Goal: Information Seeking & Learning: Learn about a topic

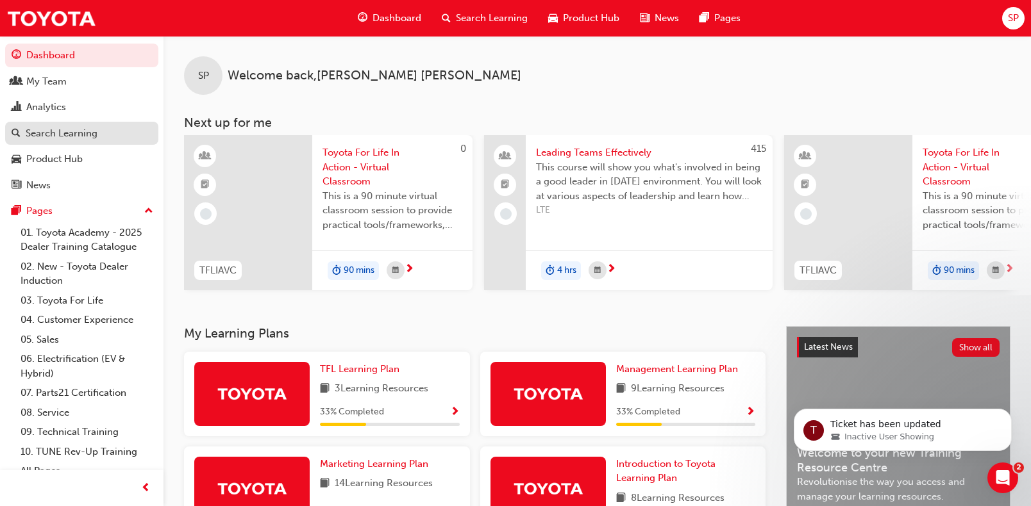
click at [51, 140] on div "Search Learning" at bounding box center [62, 133] width 72 height 15
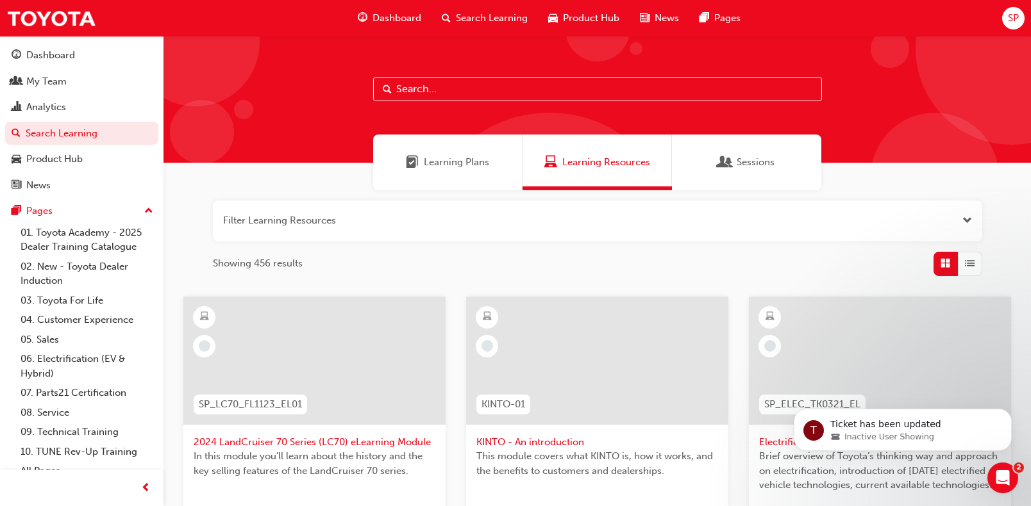
click at [406, 14] on span "Dashboard" at bounding box center [396, 18] width 49 height 15
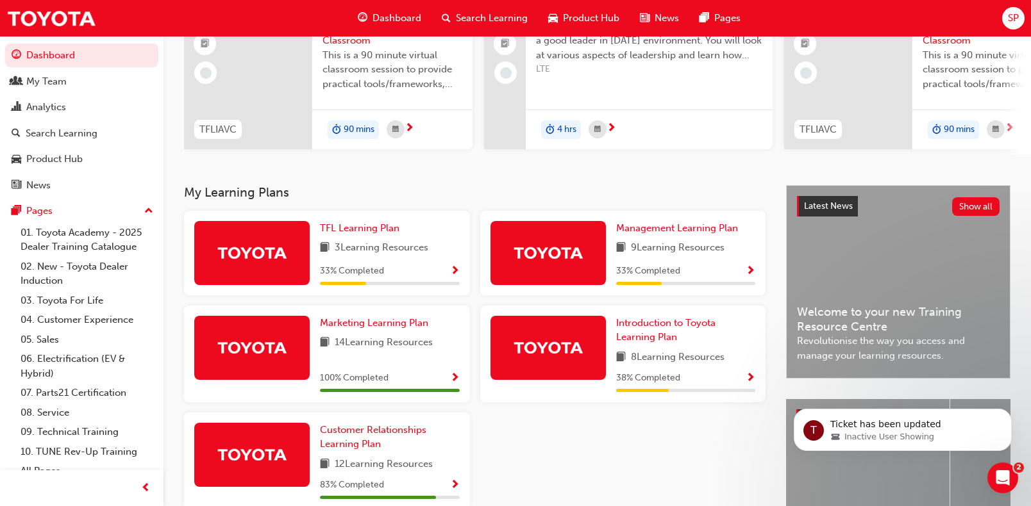
scroll to position [260, 0]
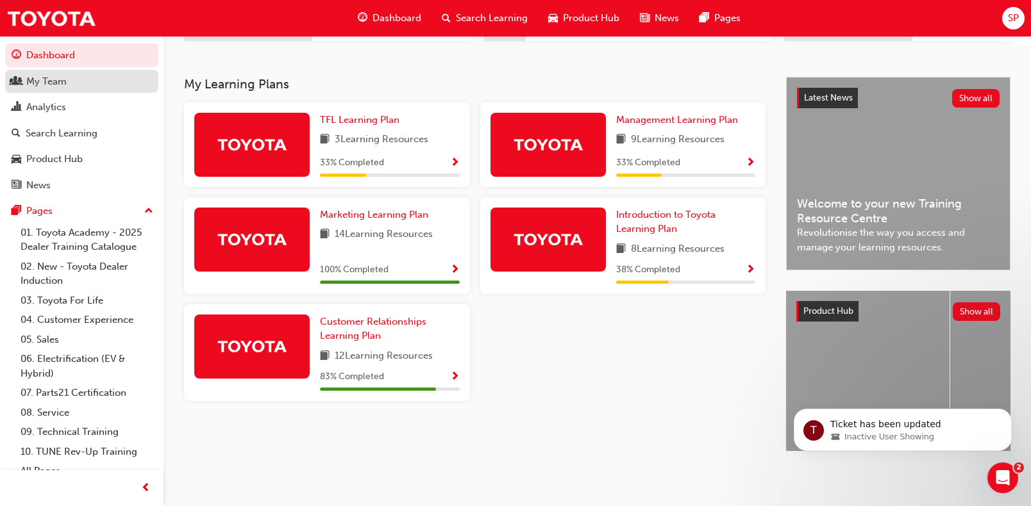
click at [42, 89] on div "My Team" at bounding box center [82, 82] width 140 height 16
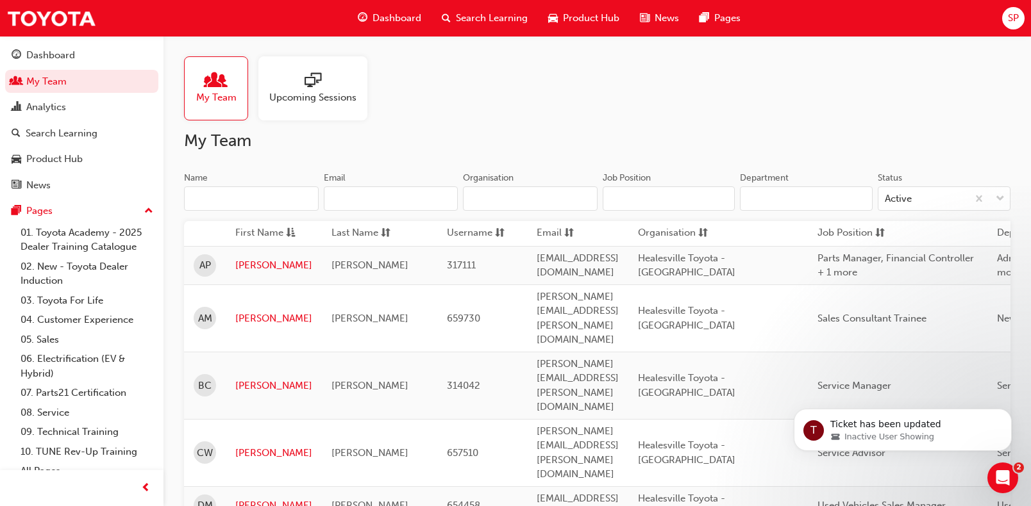
click at [319, 90] on span "sessionType_ONLINE_URL-icon" at bounding box center [312, 81] width 17 height 18
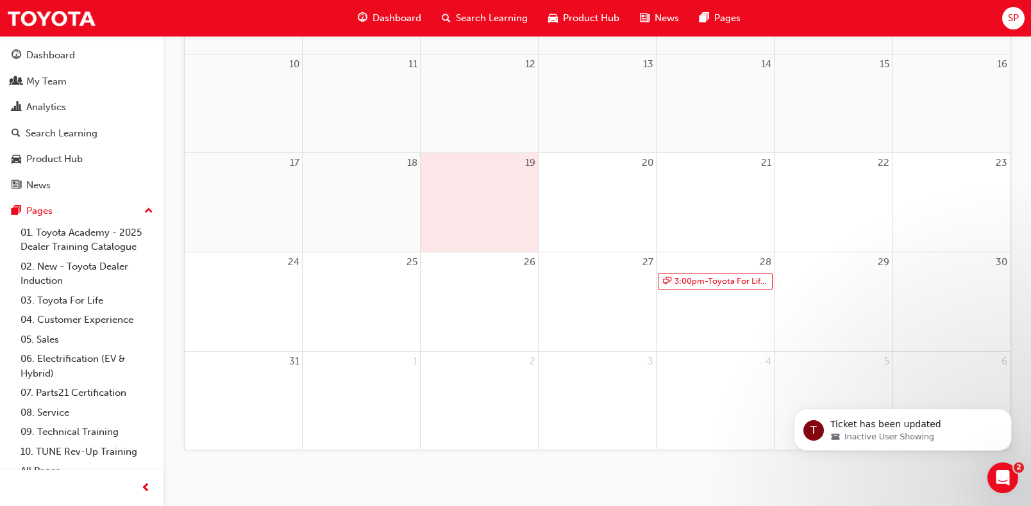
scroll to position [374, 0]
click at [694, 279] on link "3:00pm - Toyota For Life In Action - Virtual Classroom" at bounding box center [715, 278] width 115 height 17
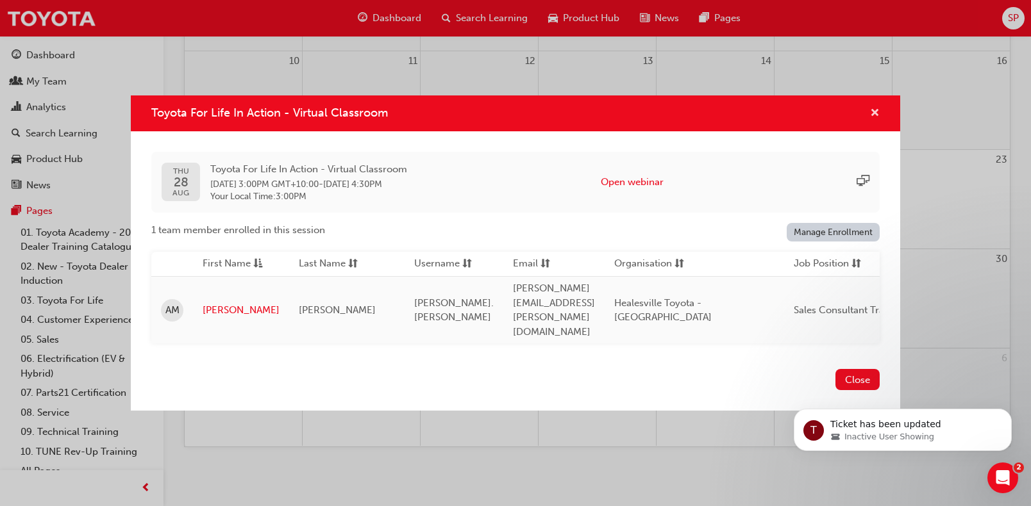
click at [874, 120] on span "cross-icon" at bounding box center [875, 114] width 10 height 12
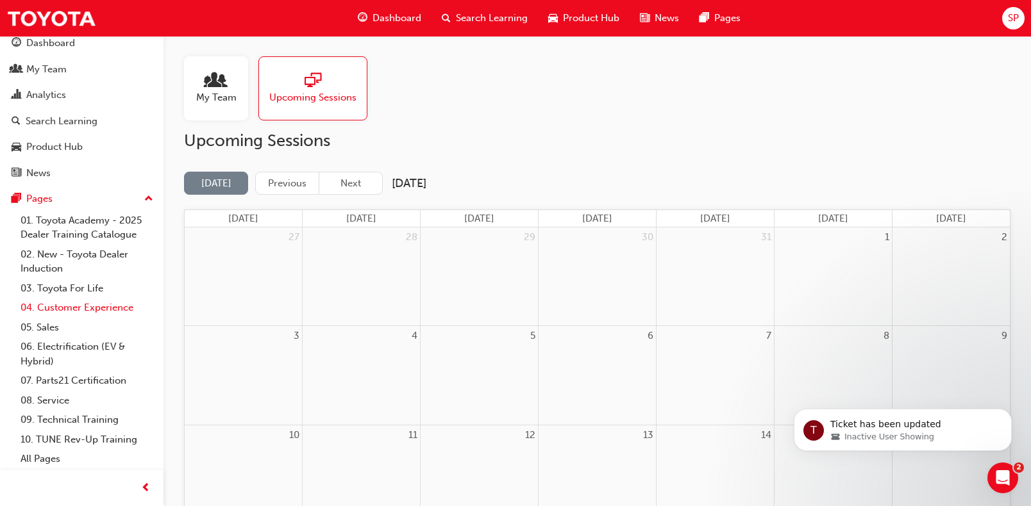
scroll to position [0, 0]
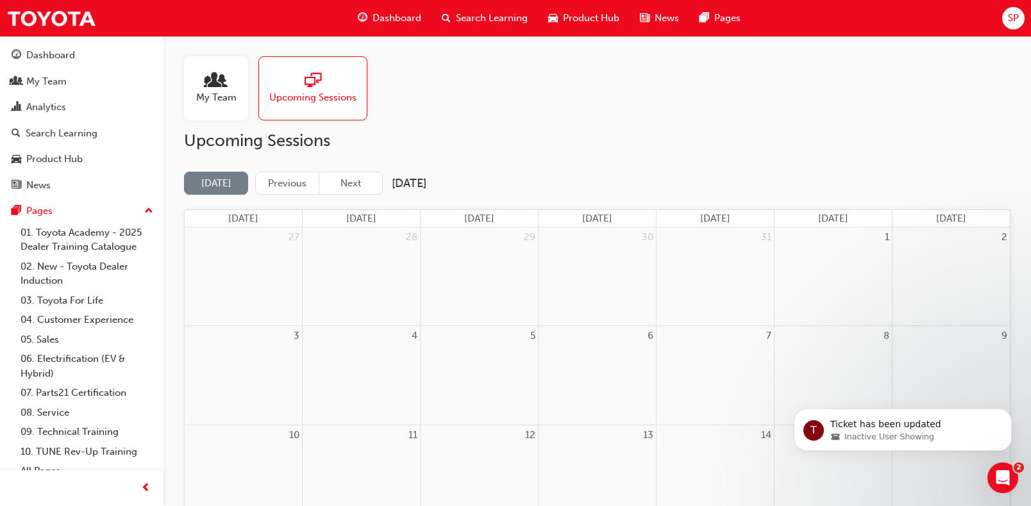
click at [204, 108] on div "My Team" at bounding box center [216, 88] width 64 height 64
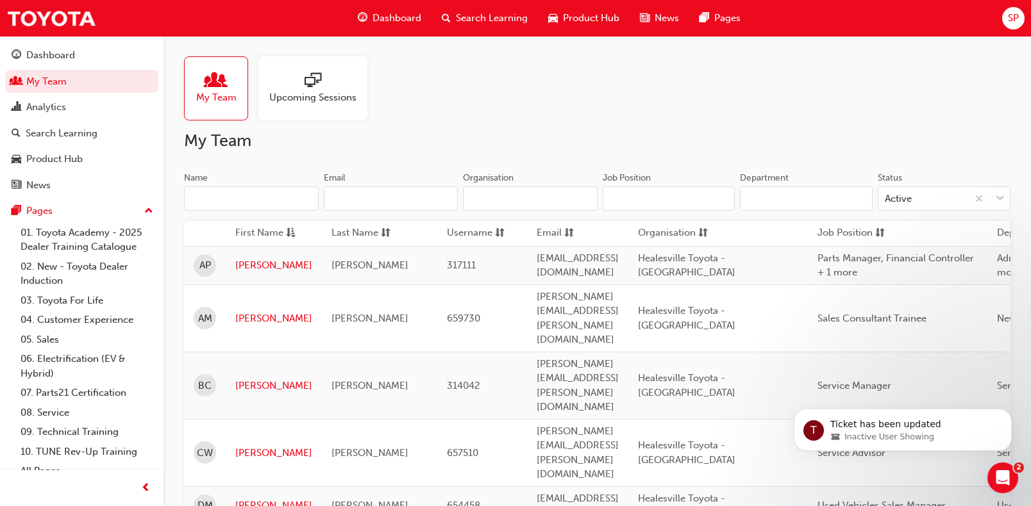
click at [387, 15] on span "Dashboard" at bounding box center [396, 18] width 49 height 15
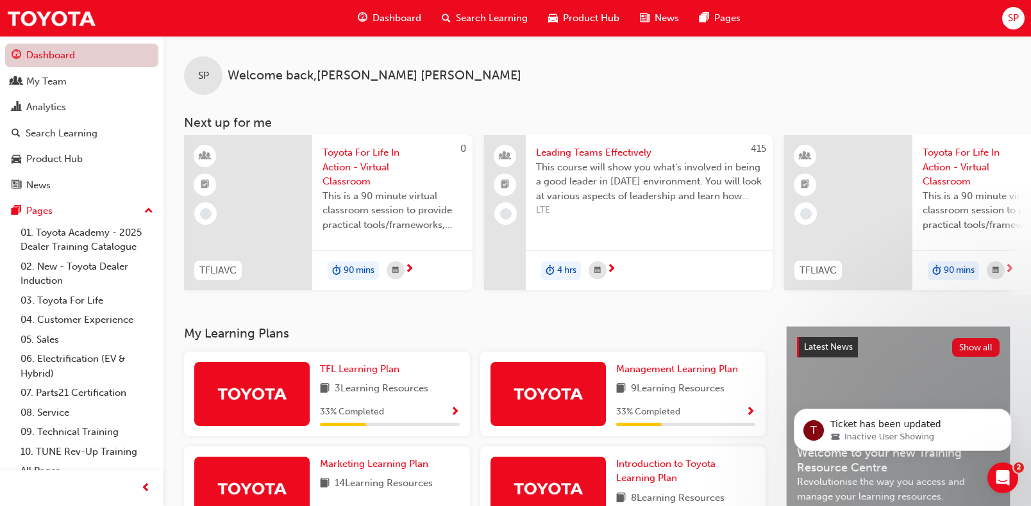
click at [87, 50] on link "Dashboard" at bounding box center [81, 56] width 153 height 24
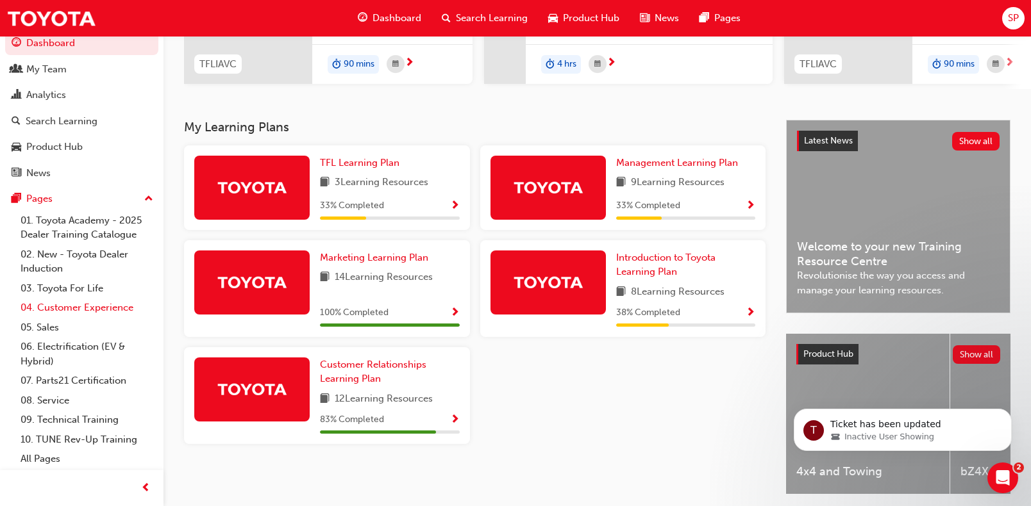
scroll to position [260, 0]
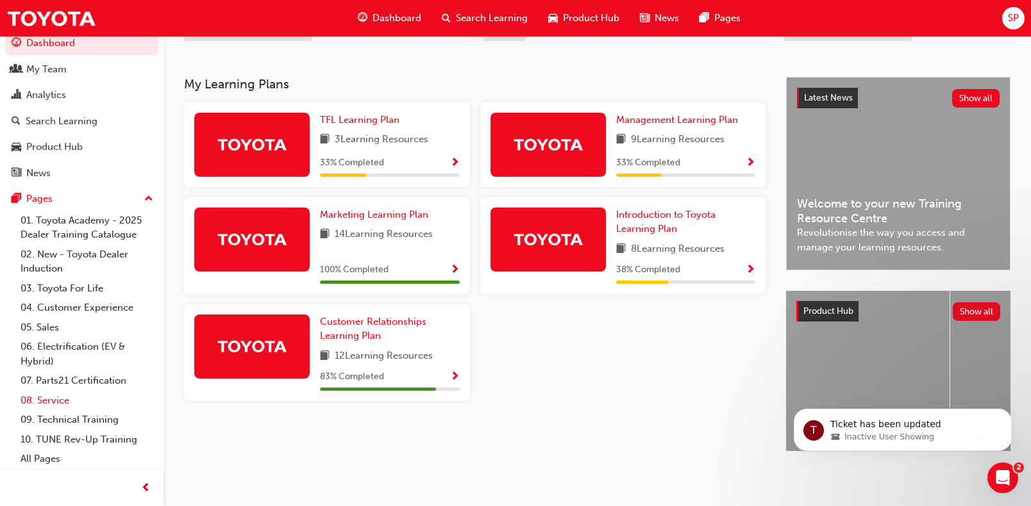
click at [54, 401] on link "08. Service" at bounding box center [86, 401] width 143 height 20
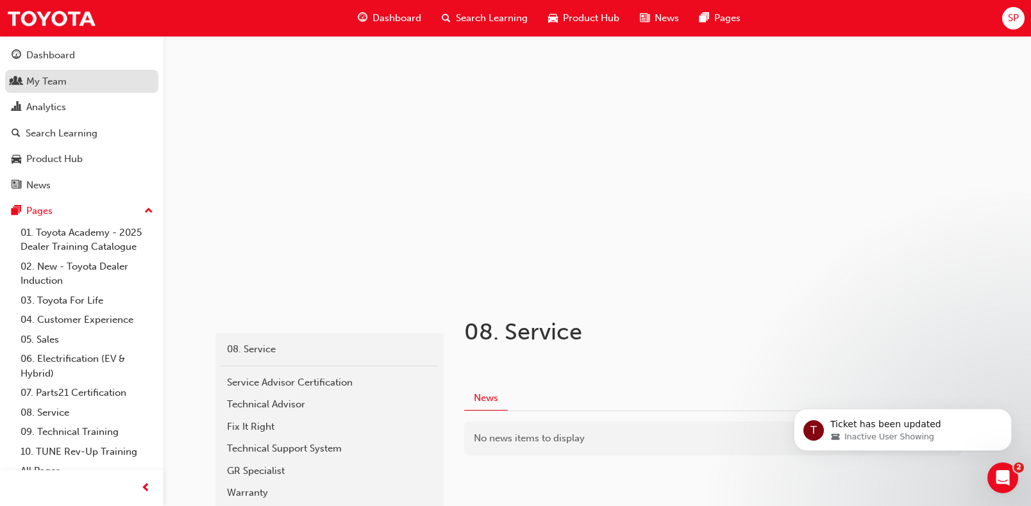
click at [63, 85] on div "My Team" at bounding box center [46, 81] width 40 height 15
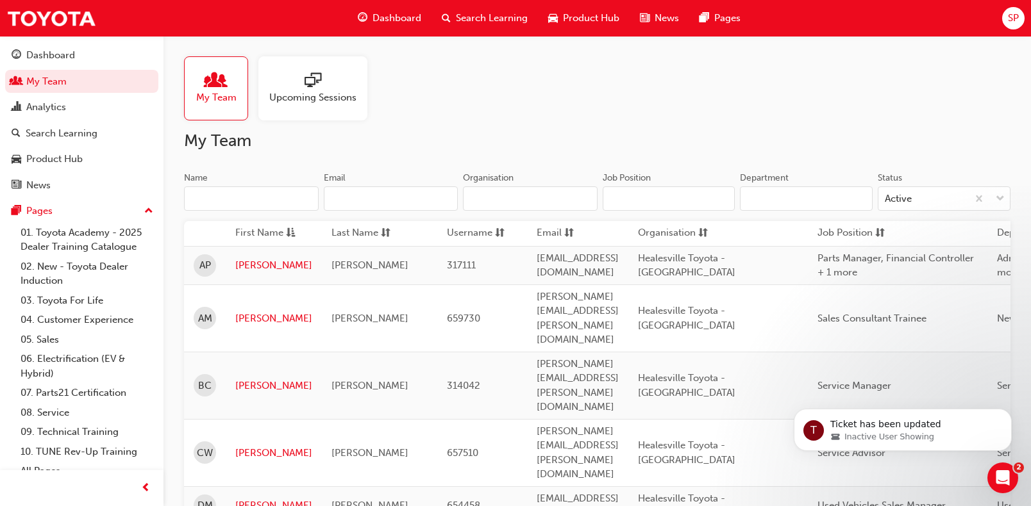
click at [485, 20] on span "Search Learning" at bounding box center [492, 18] width 72 height 15
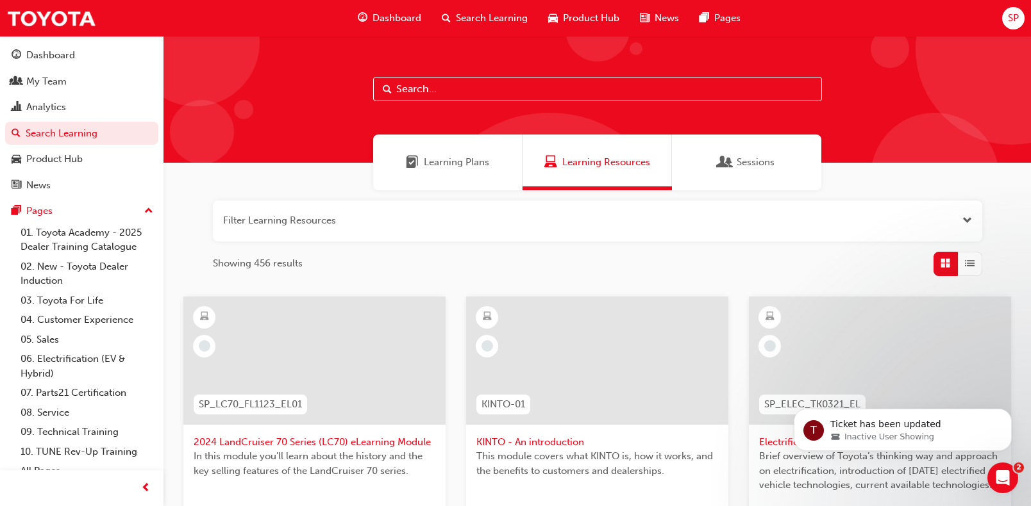
drag, startPoint x: 426, startPoint y: 74, endPoint x: 413, endPoint y: 82, distance: 15.3
click at [422, 79] on div at bounding box center [596, 99] width 867 height 127
click at [405, 85] on input "text" at bounding box center [597, 89] width 449 height 24
type input "gap"
